Goal: Information Seeking & Learning: Find specific fact

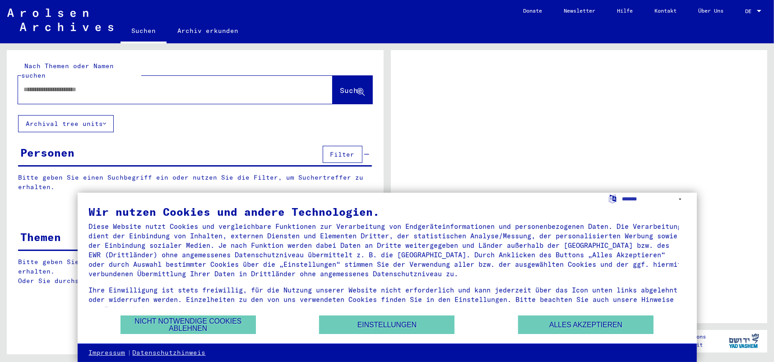
click at [758, 11] on div at bounding box center [759, 11] width 5 height 2
click at [750, 10] on span "DE" at bounding box center [750, 11] width 10 height 6
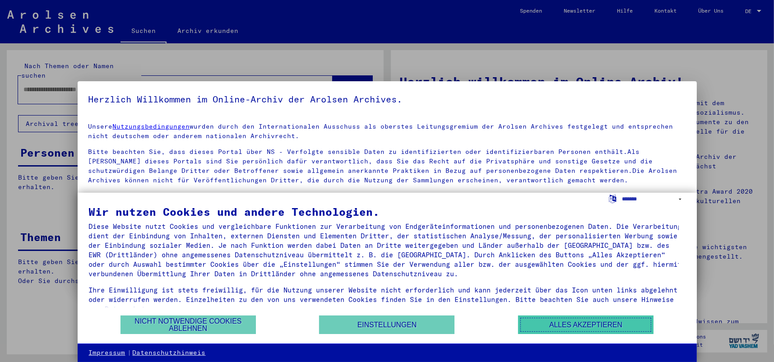
click at [549, 329] on button "Alles akzeptieren" at bounding box center [585, 325] width 135 height 19
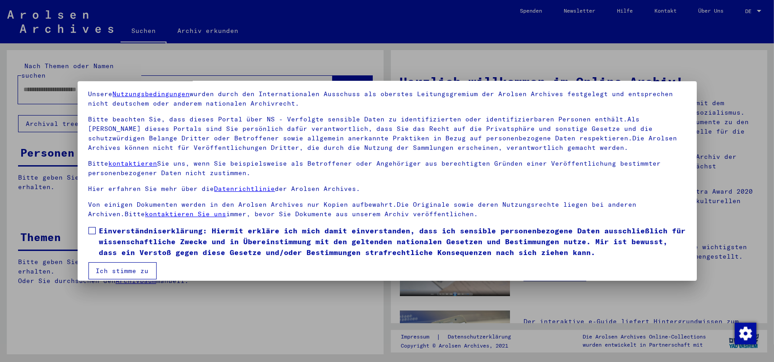
scroll to position [42, 0]
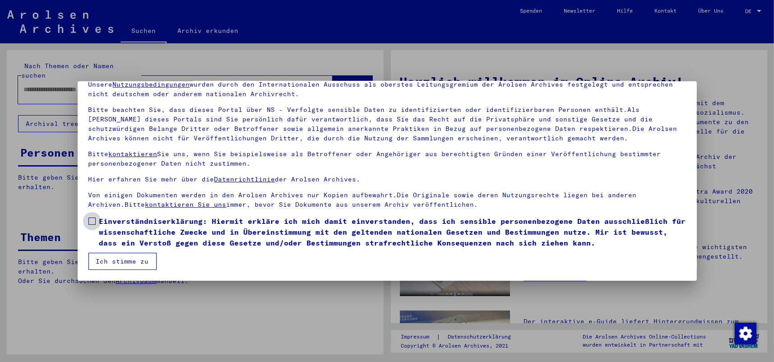
drag, startPoint x: 90, startPoint y: 220, endPoint x: 100, endPoint y: 250, distance: 31.8
click at [90, 220] on span at bounding box center [91, 221] width 7 height 7
click at [104, 260] on button "Ich stimme zu" at bounding box center [122, 261] width 68 height 17
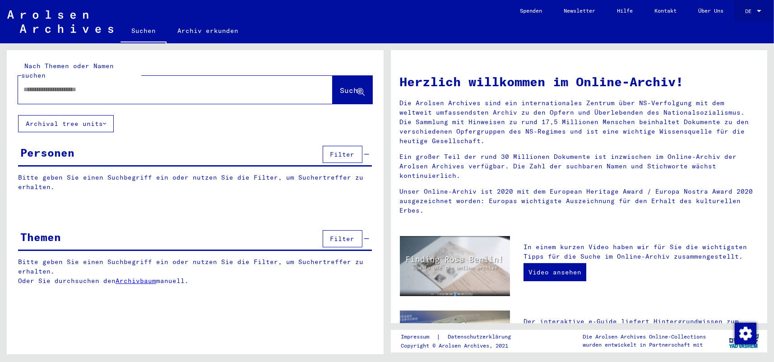
click at [754, 8] on span "DE" at bounding box center [750, 11] width 10 height 6
click at [744, 18] on span "English" at bounding box center [737, 16] width 22 height 7
click at [113, 85] on input "text" at bounding box center [164, 89] width 282 height 9
type input "*********"
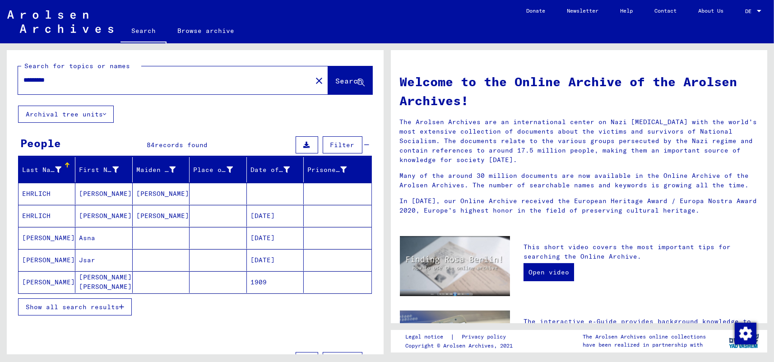
click at [58, 303] on span "Show all search results" at bounding box center [72, 307] width 93 height 8
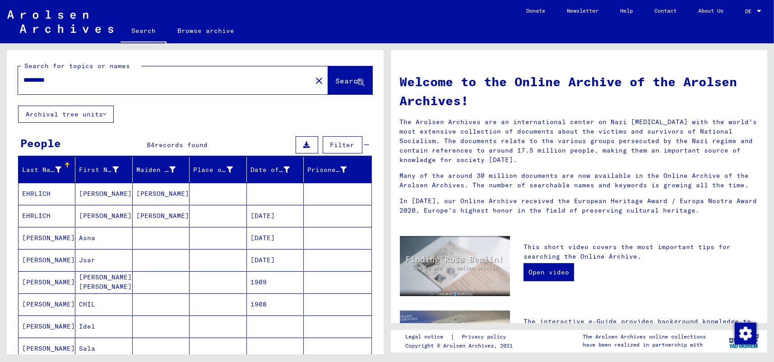
click at [107, 112] on button "Archival tree units" at bounding box center [66, 114] width 96 height 17
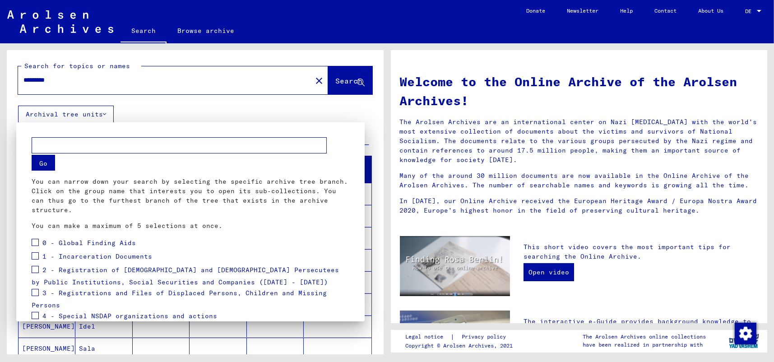
click at [107, 112] on div at bounding box center [387, 181] width 774 height 362
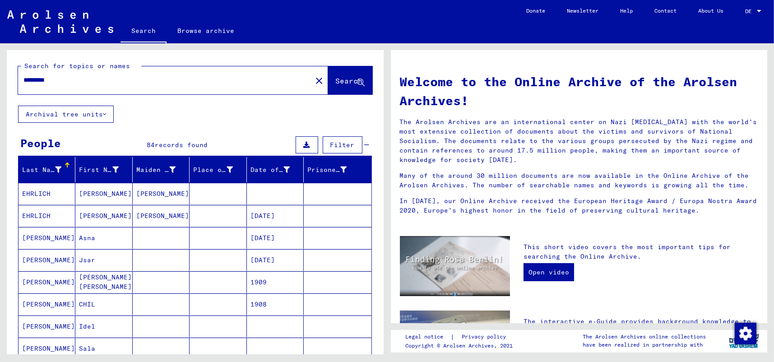
click at [330, 144] on span "Filter" at bounding box center [342, 145] width 24 height 8
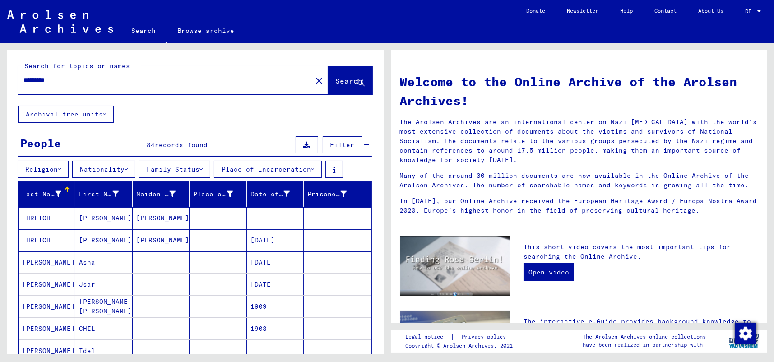
click at [210, 168] on button "Family Status" at bounding box center [174, 169] width 71 height 17
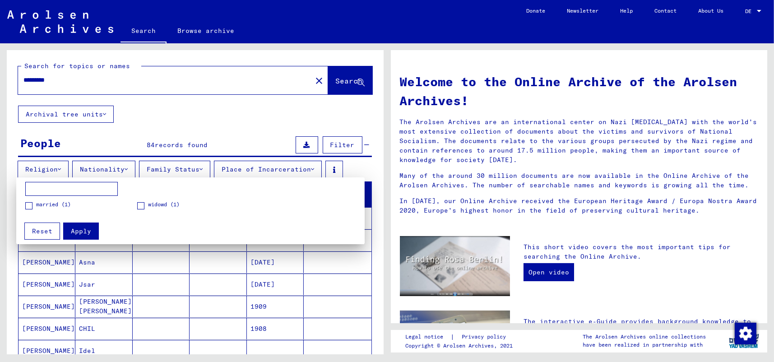
click at [210, 168] on div at bounding box center [387, 181] width 774 height 362
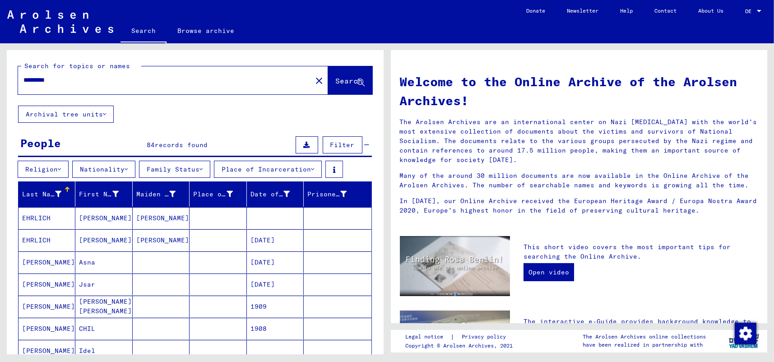
click at [128, 169] on icon at bounding box center [126, 169] width 3 height 6
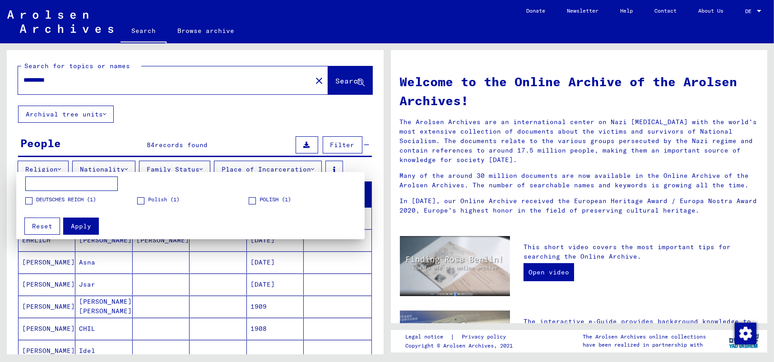
click at [68, 184] on input at bounding box center [71, 184] width 93 height 14
type input "*********"
click at [79, 224] on span "Apply" at bounding box center [81, 226] width 20 height 8
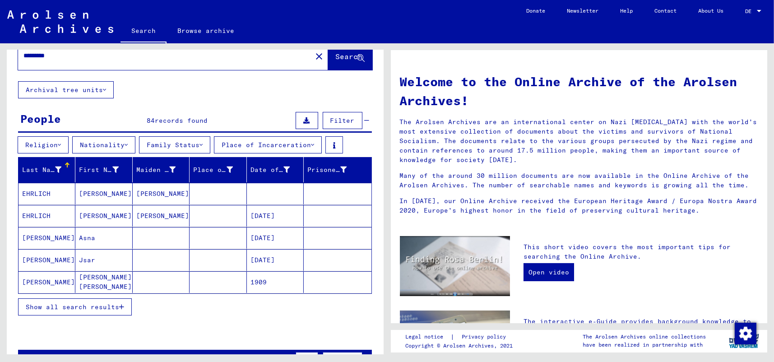
scroll to position [45, 0]
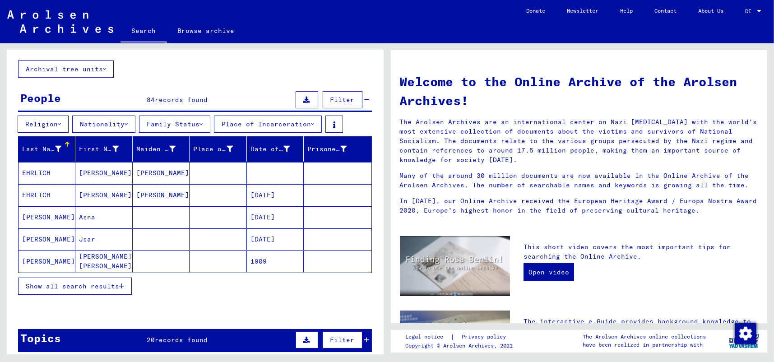
click at [33, 194] on mat-cell "EHRLICH" at bounding box center [47, 195] width 57 height 22
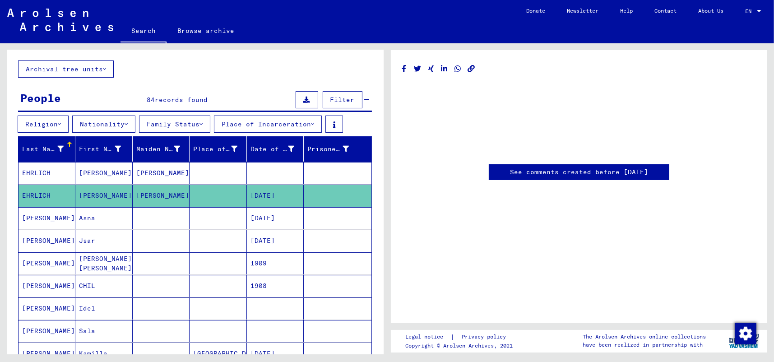
type input "********"
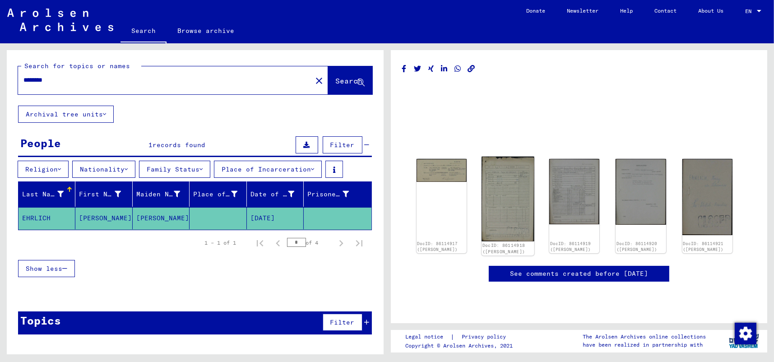
click at [500, 179] on img at bounding box center [508, 199] width 53 height 85
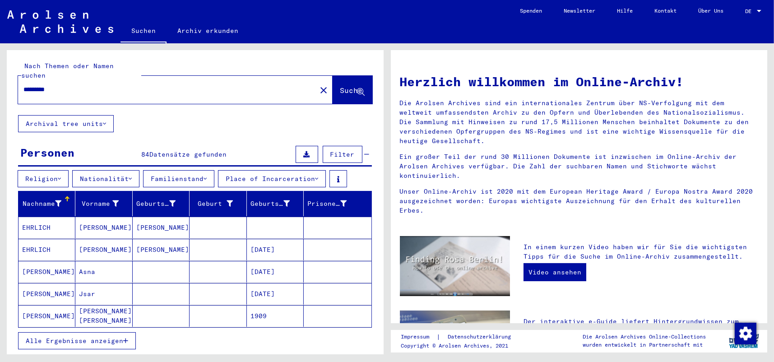
click at [98, 85] on input "*********" at bounding box center [164, 89] width 282 height 9
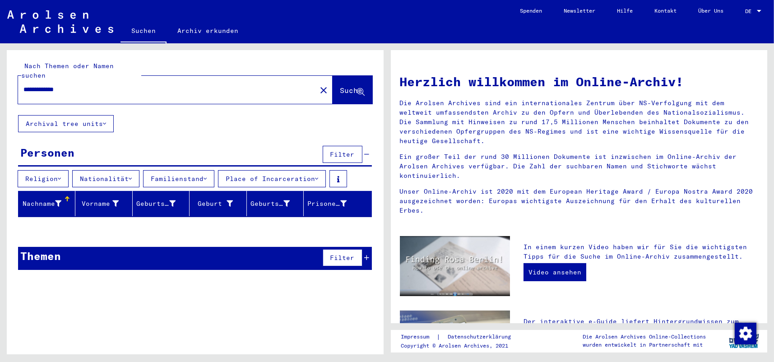
drag, startPoint x: 177, startPoint y: 81, endPoint x: 0, endPoint y: 74, distance: 176.6
click at [0, 74] on div "**********" at bounding box center [193, 198] width 387 height 311
type input "**********"
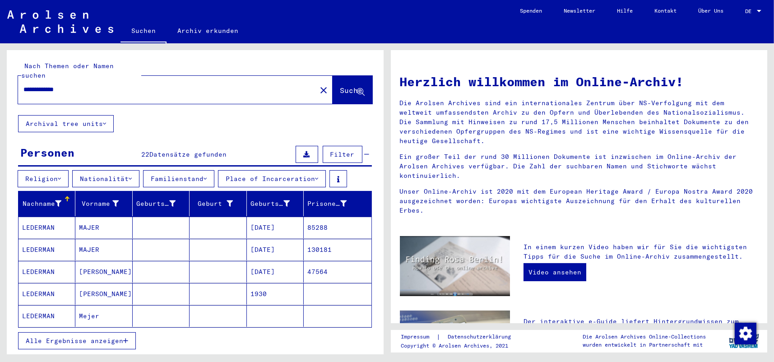
click at [132, 176] on icon at bounding box center [130, 179] width 3 height 6
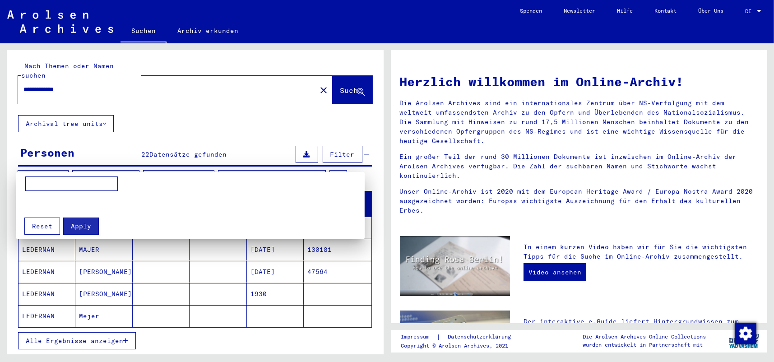
click at [72, 186] on input at bounding box center [71, 184] width 93 height 14
type input "*********"
click at [77, 222] on span "Apply" at bounding box center [81, 226] width 20 height 8
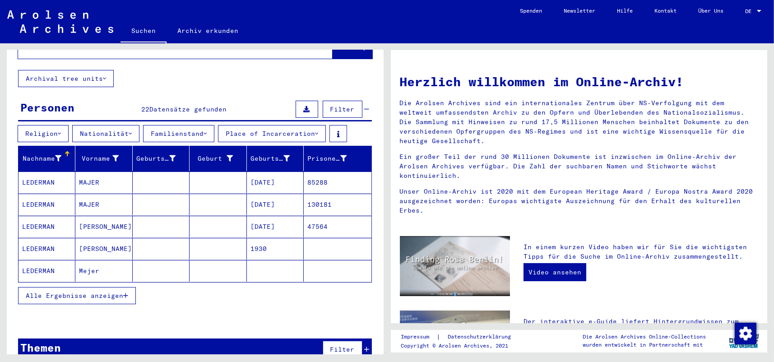
scroll to position [51, 0]
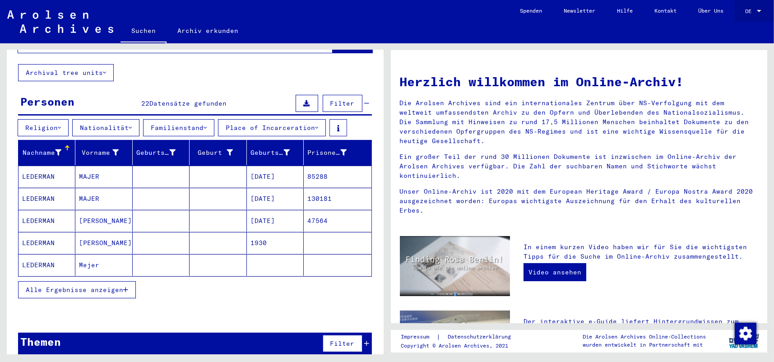
click at [749, 10] on mat-select-trigger "DE" at bounding box center [748, 11] width 6 height 7
drag, startPoint x: 737, startPoint y: 33, endPoint x: 736, endPoint y: 19, distance: 14.5
click at [736, 19] on div "English Deutsch" at bounding box center [743, 24] width 51 height 33
click at [734, 15] on span "English" at bounding box center [737, 16] width 22 height 7
click at [757, 12] on div at bounding box center [759, 11] width 5 height 2
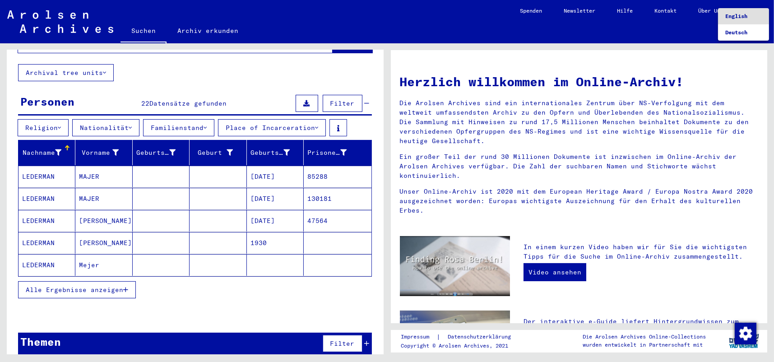
click at [730, 16] on span "English" at bounding box center [737, 16] width 22 height 7
click at [760, 10] on div at bounding box center [759, 11] width 5 height 2
click at [751, 18] on span "English" at bounding box center [744, 16] width 37 height 16
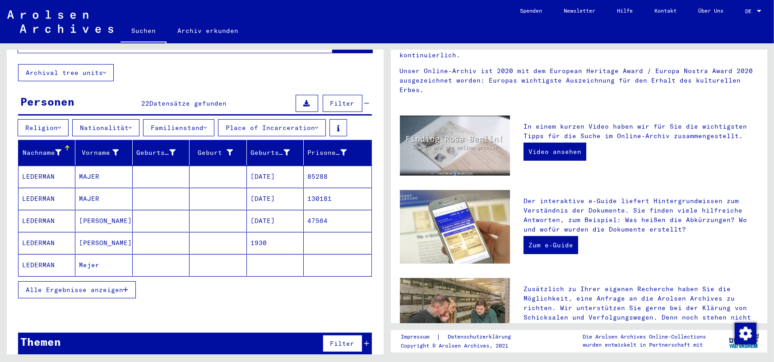
scroll to position [0, 0]
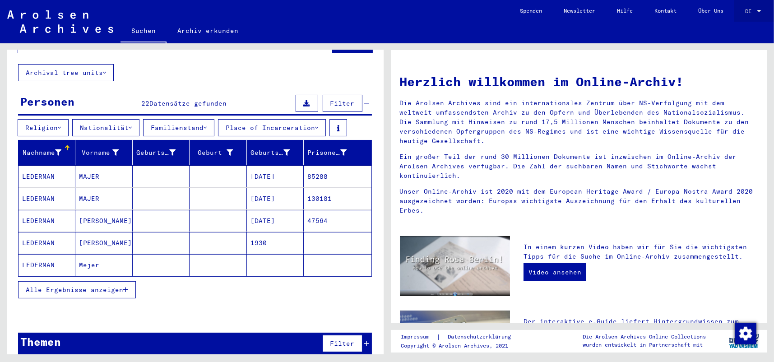
click at [747, 7] on div "DE DE" at bounding box center [754, 8] width 18 height 15
click at [744, 14] on span "English" at bounding box center [737, 16] width 22 height 7
click at [751, 12] on mat-select-trigger "DE" at bounding box center [748, 11] width 6 height 7
click at [742, 34] on span "Deutsch" at bounding box center [737, 32] width 22 height 7
click at [748, 10] on mat-select-trigger "DE" at bounding box center [748, 11] width 6 height 7
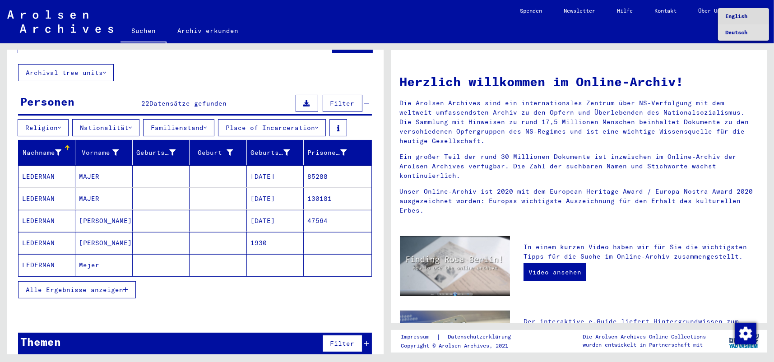
click at [742, 17] on span "English" at bounding box center [737, 16] width 22 height 7
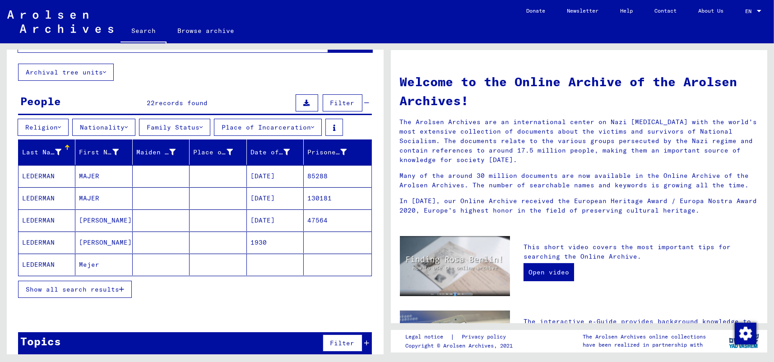
scroll to position [51, 0]
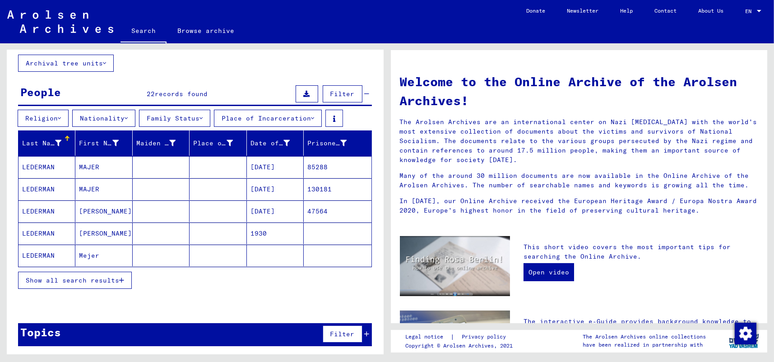
click at [35, 163] on mat-cell "LEDERMAN" at bounding box center [47, 167] width 57 height 22
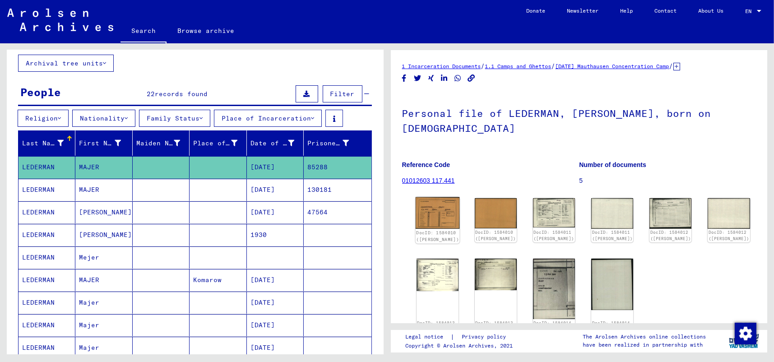
click at [433, 197] on img at bounding box center [437, 213] width 44 height 32
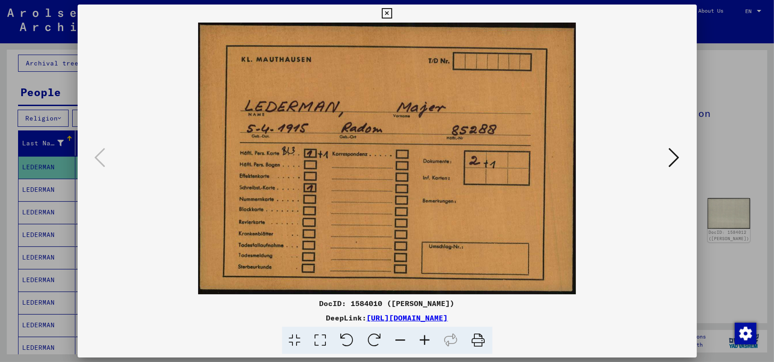
click at [749, 56] on div at bounding box center [387, 181] width 774 height 362
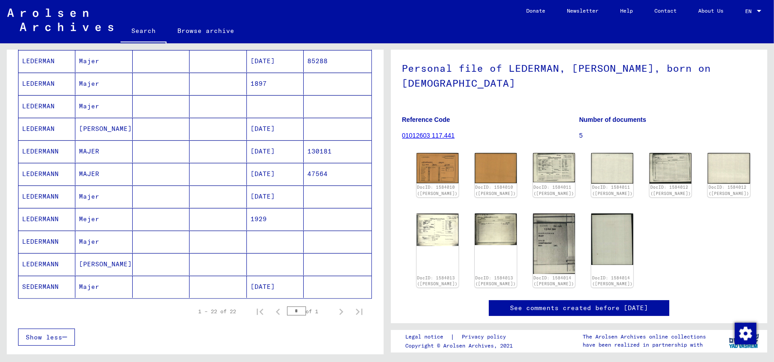
scroll to position [460, 0]
